Goal: Find specific page/section: Find specific page/section

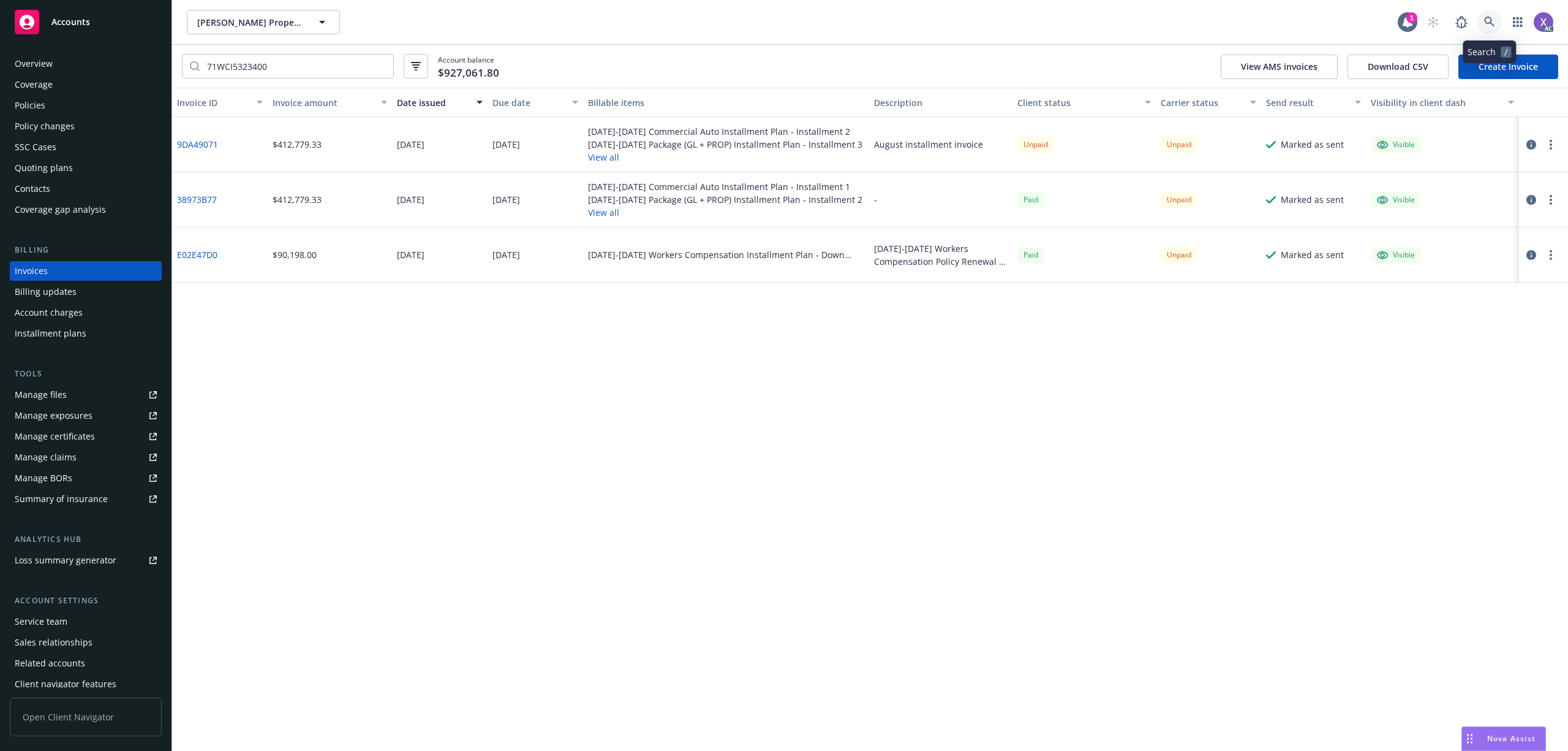
click at [1488, 23] on icon at bounding box center [1489, 22] width 10 height 10
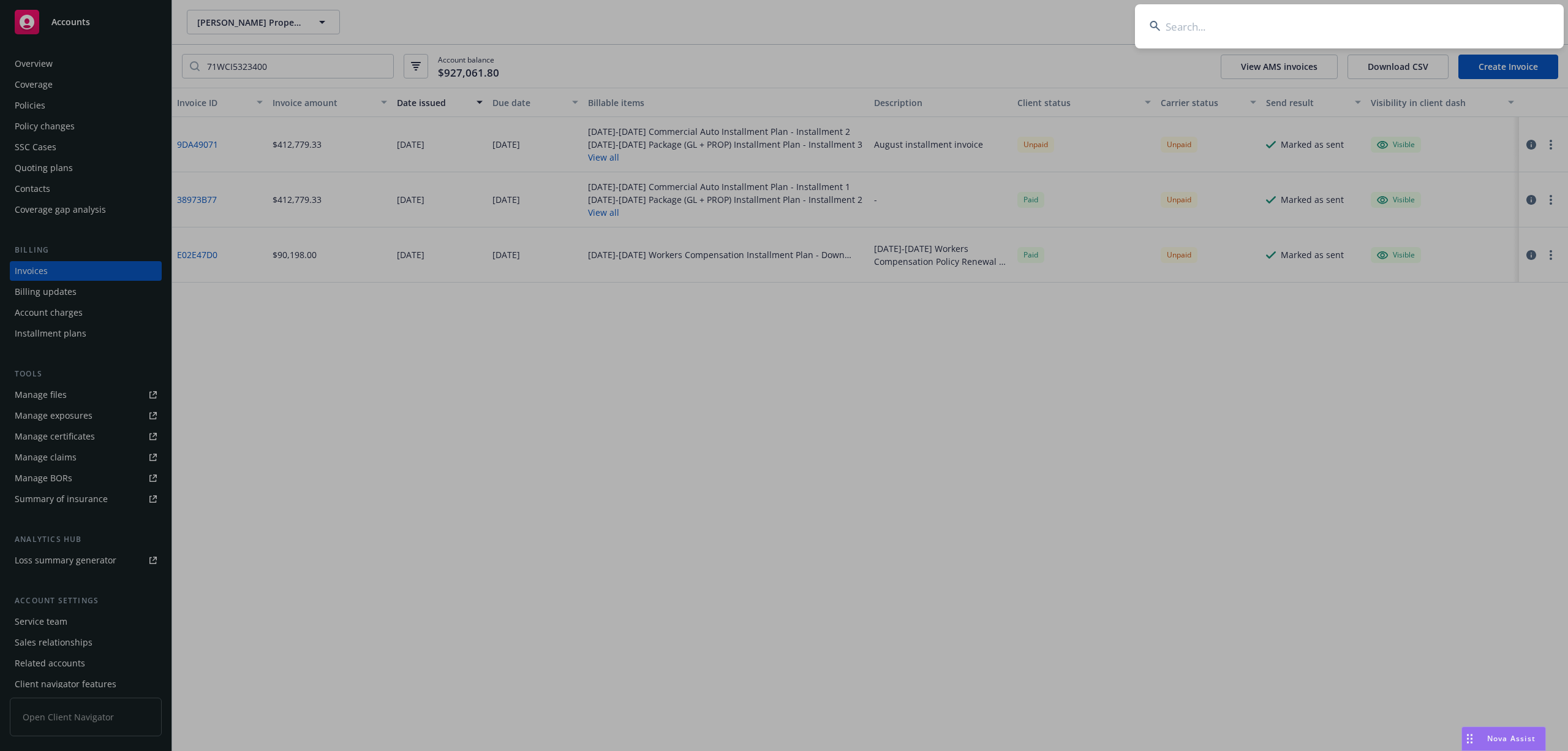
click at [1281, 30] on input at bounding box center [1349, 26] width 428 height 44
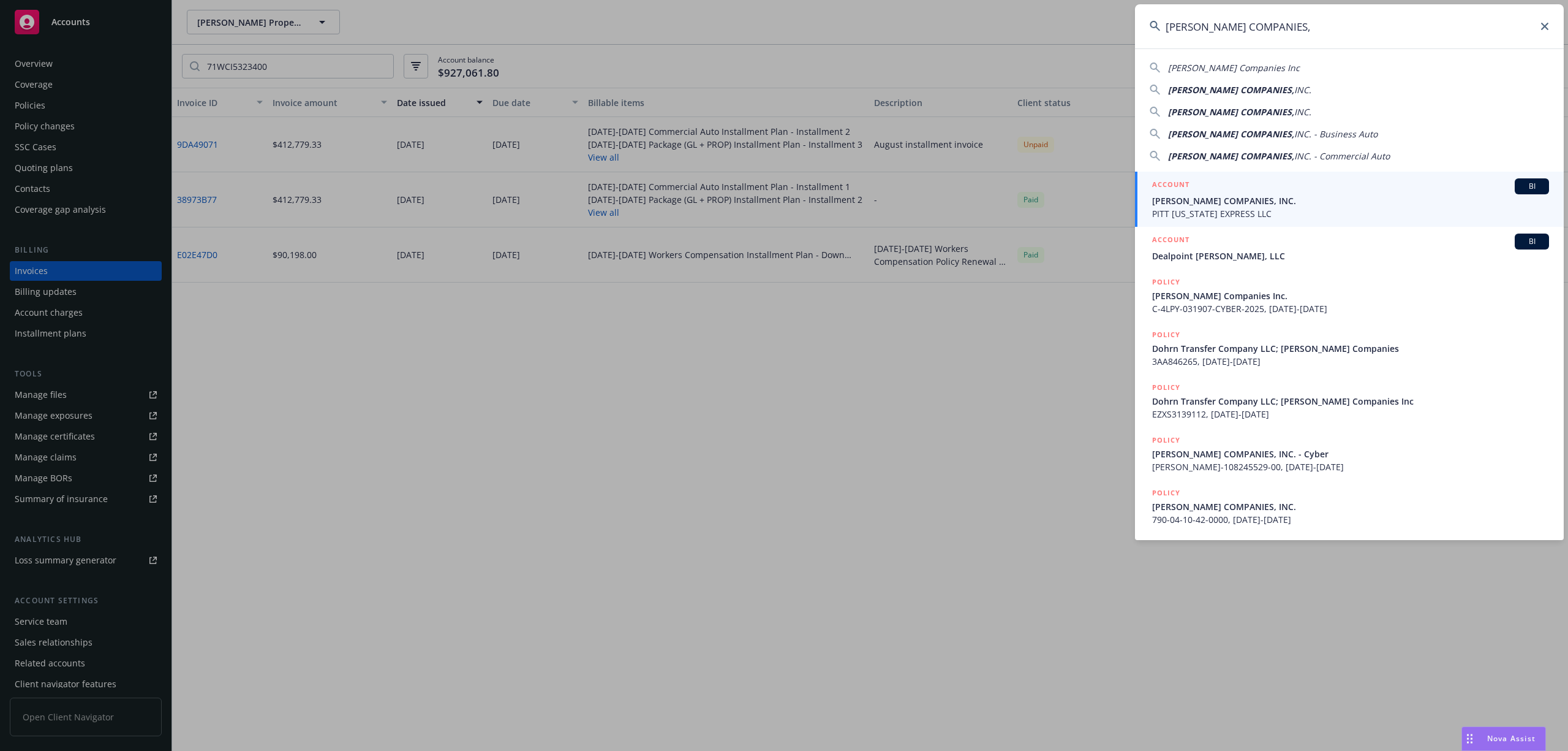
type input "[PERSON_NAME] COMPANIES,"
click at [1204, 205] on span "[PERSON_NAME] COMPANIES, INC." at bounding box center [1351, 201] width 397 height 13
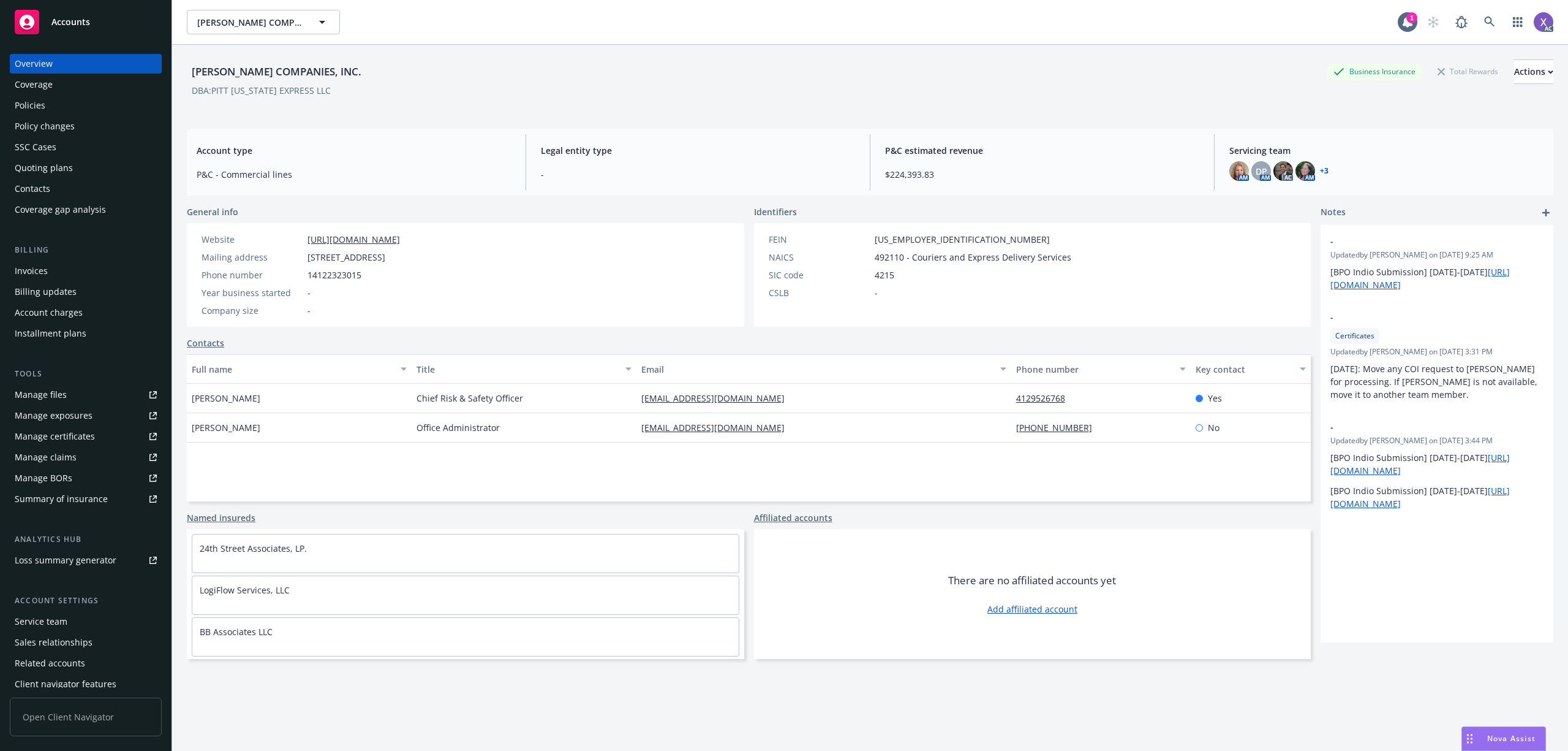
click at [25, 273] on div "Invoices" at bounding box center [31, 271] width 33 height 20
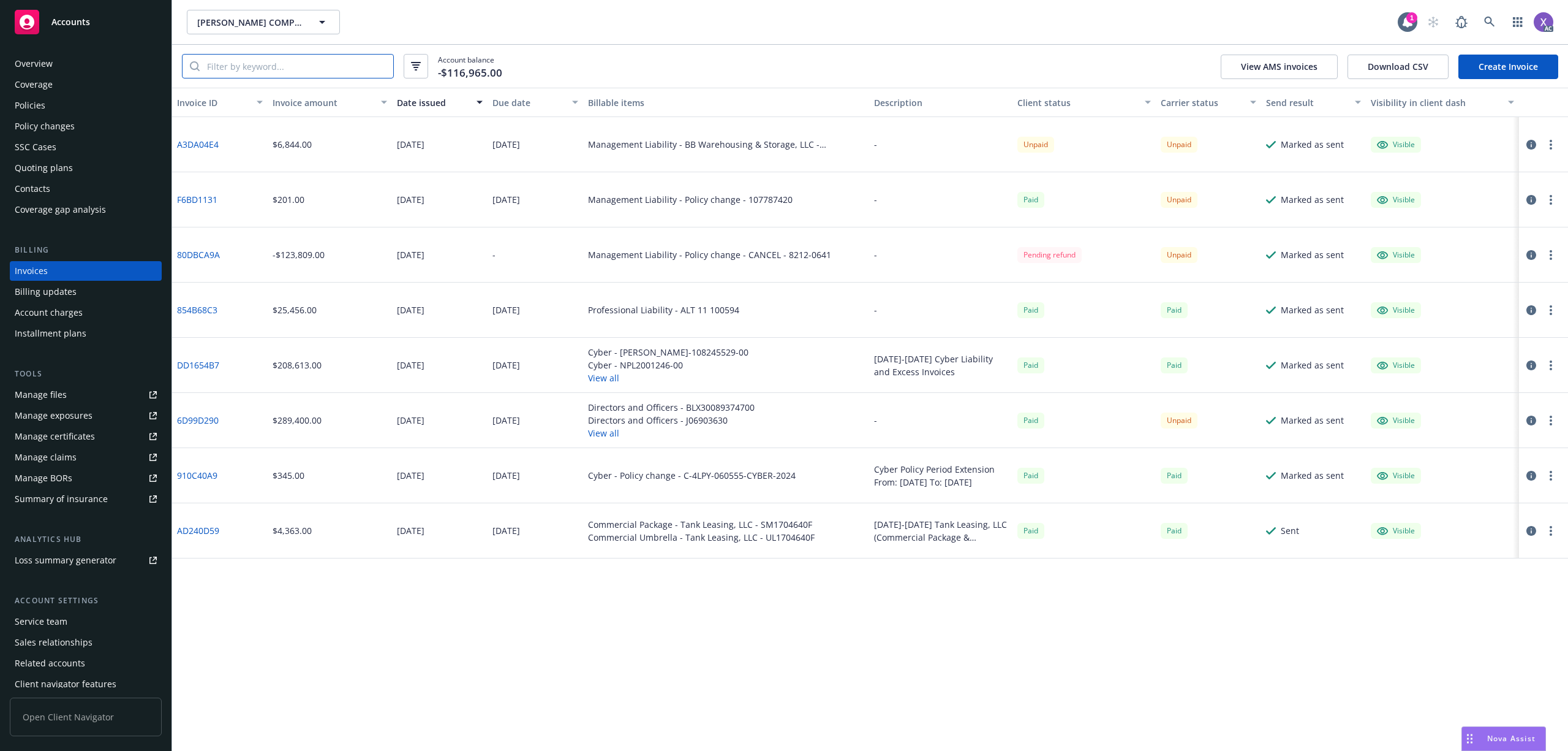
click at [301, 72] on input "search" at bounding box center [297, 66] width 194 height 23
paste input "107787420"
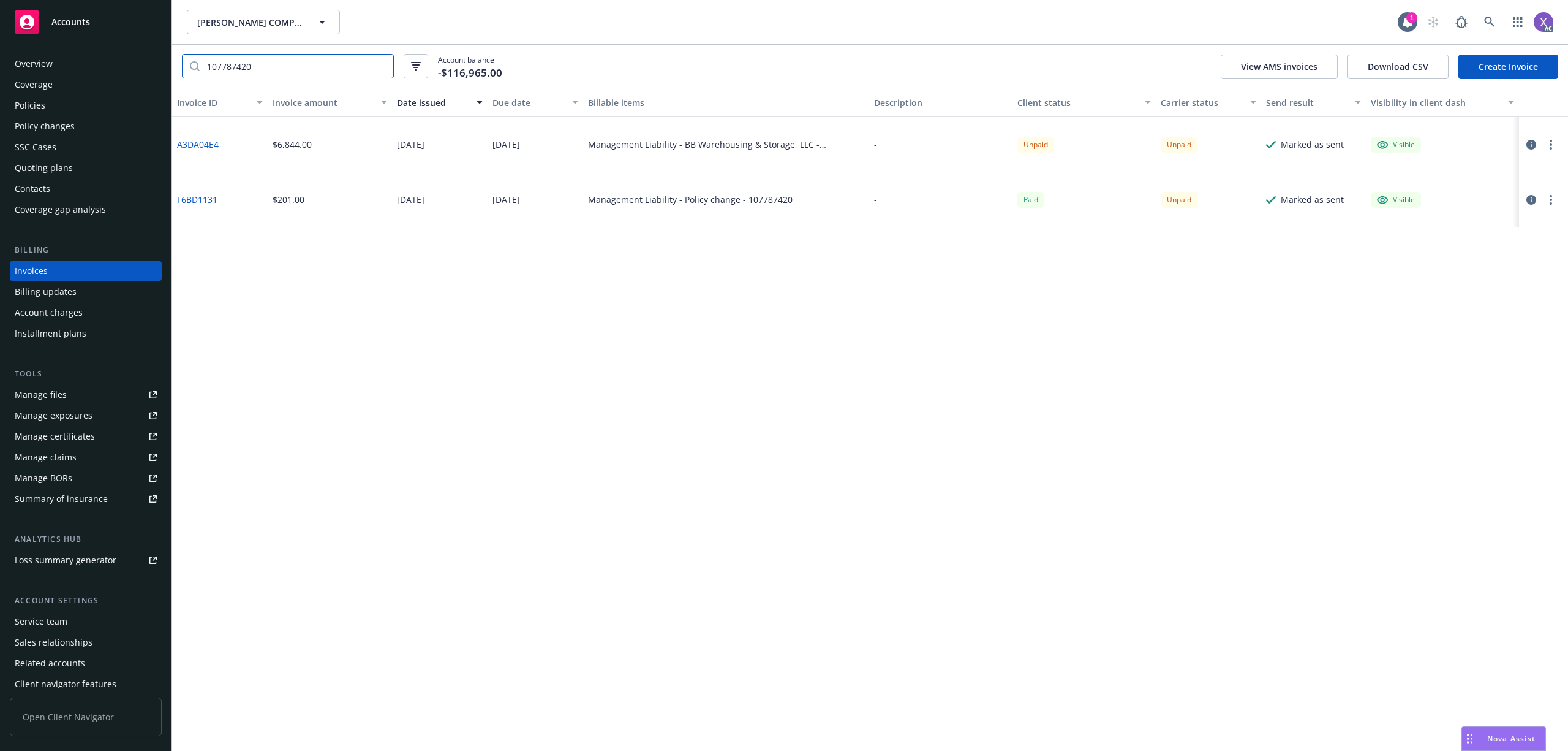
type input "107787420"
click at [29, 110] on div "Policies" at bounding box center [30, 105] width 31 height 20
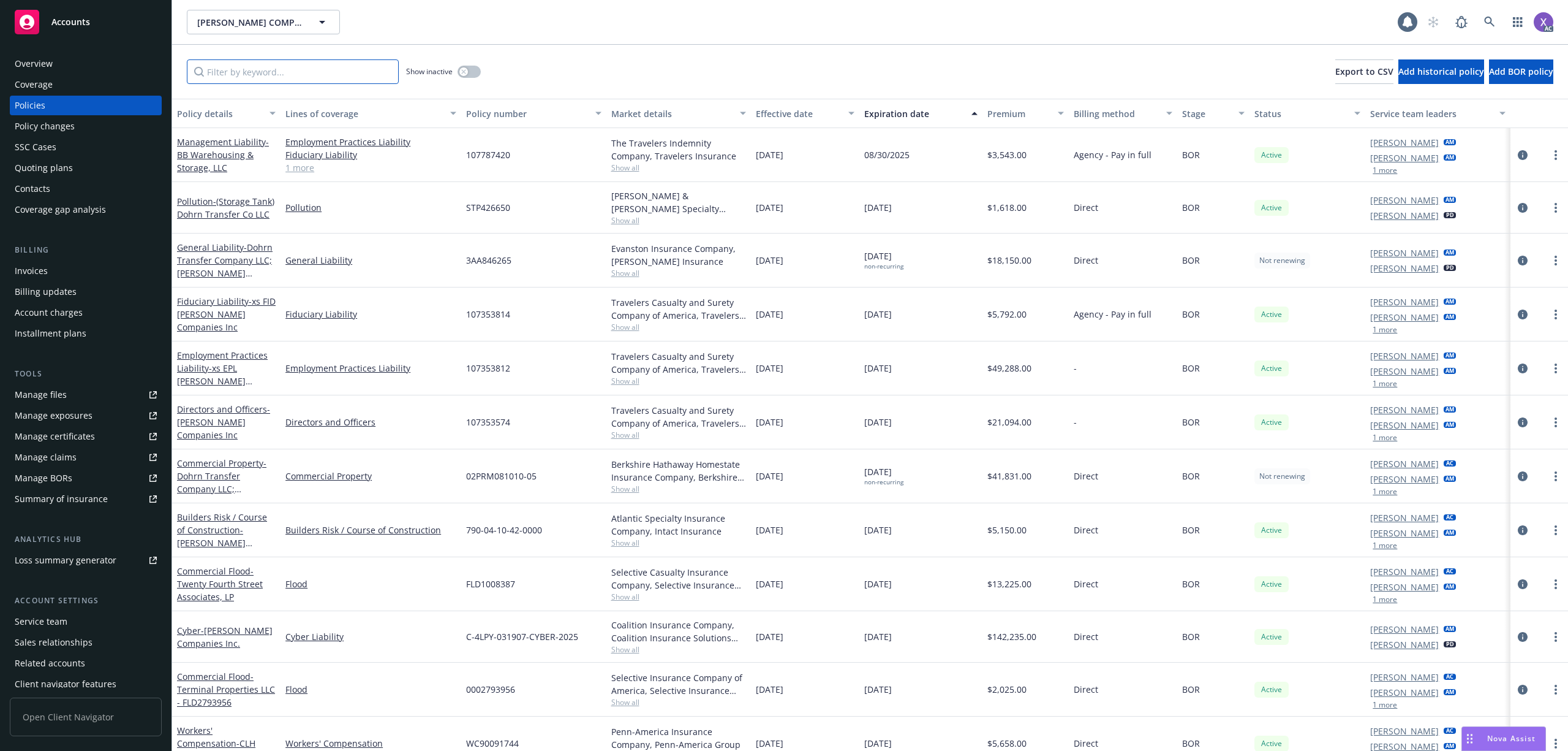
click at [259, 74] on input "Filter by keyword..." at bounding box center [293, 71] width 212 height 24
paste input "107787420"
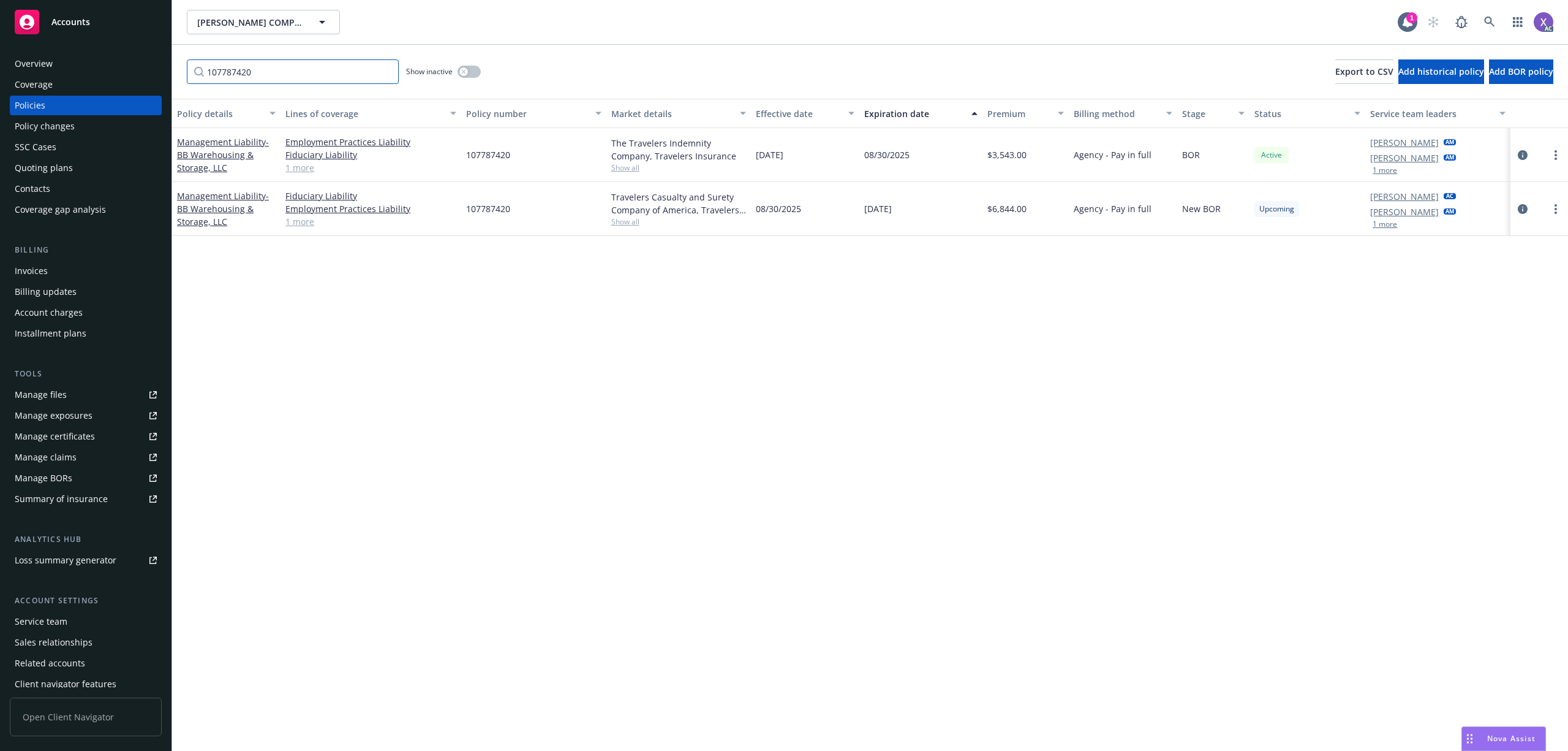
type input "107787420"
